Goal: Information Seeking & Learning: Check status

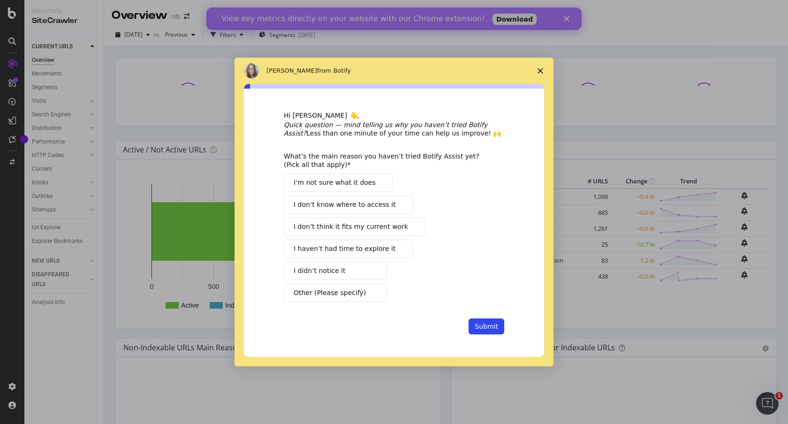
click at [534, 71] on span "Close survey" at bounding box center [540, 71] width 26 height 26
